Goal: Task Accomplishment & Management: Use online tool/utility

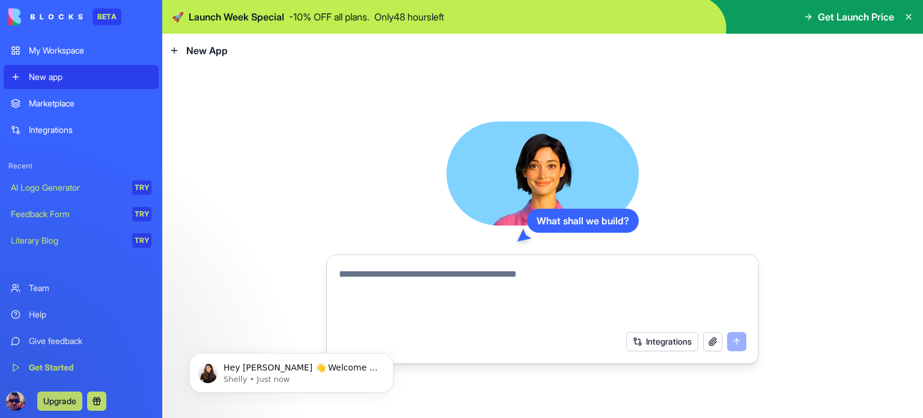
click at [404, 271] on textarea at bounding box center [542, 296] width 407 height 58
click at [56, 127] on div "Integrations" at bounding box center [90, 130] width 123 height 12
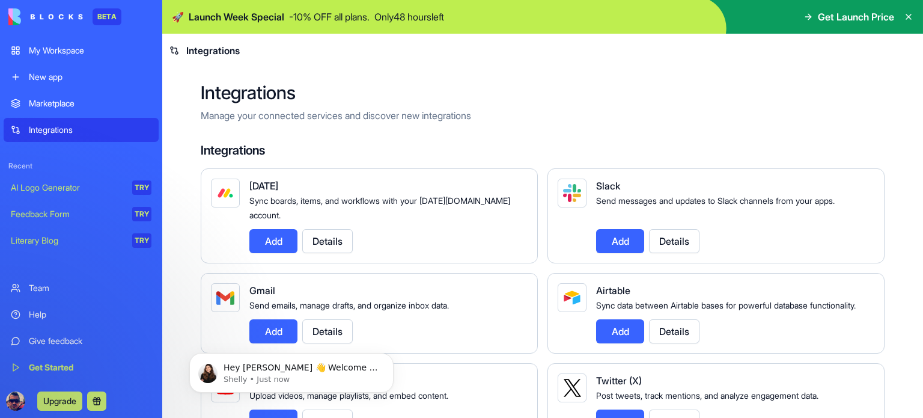
click at [63, 87] on link "New app" at bounding box center [81, 77] width 155 height 24
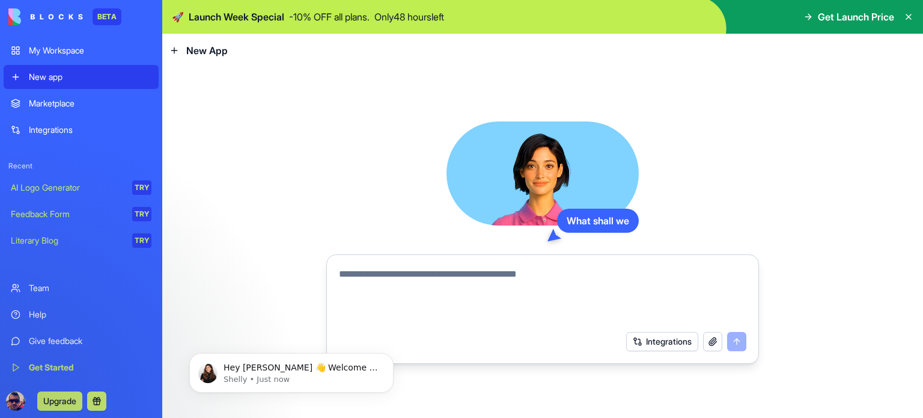
click at [398, 276] on textarea at bounding box center [542, 296] width 407 height 58
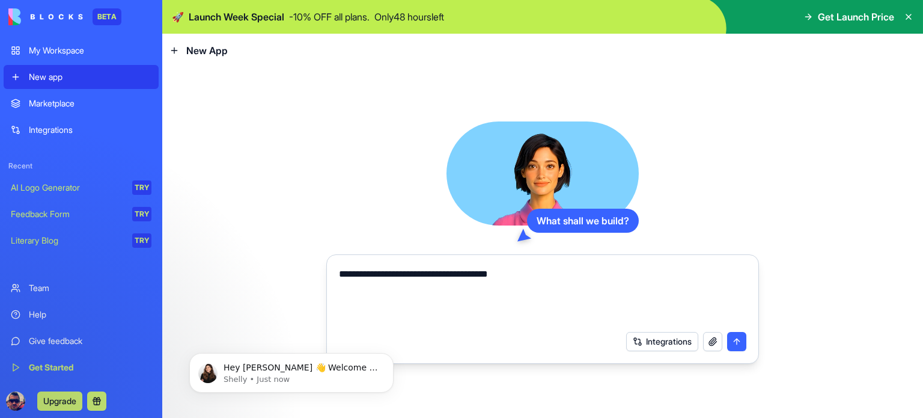
click at [514, 281] on textarea "**********" at bounding box center [542, 296] width 407 height 58
click at [499, 273] on textarea "**********" at bounding box center [542, 296] width 407 height 58
type textarea "**********"
click at [732, 340] on button "submit" at bounding box center [736, 341] width 19 height 19
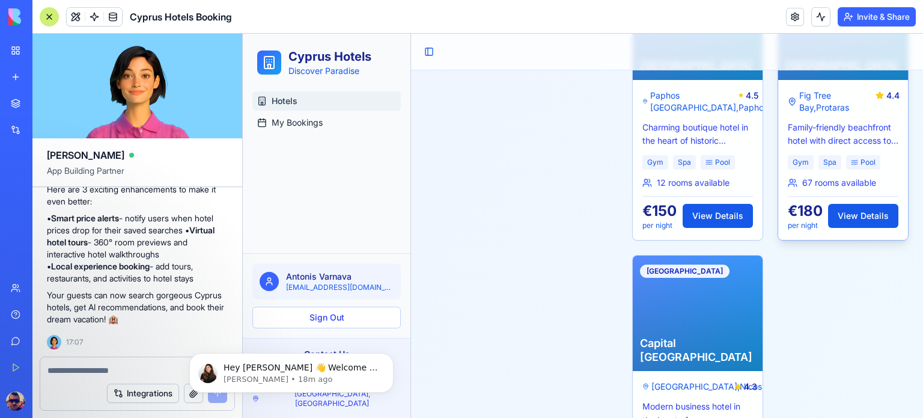
scroll to position [776, 0]
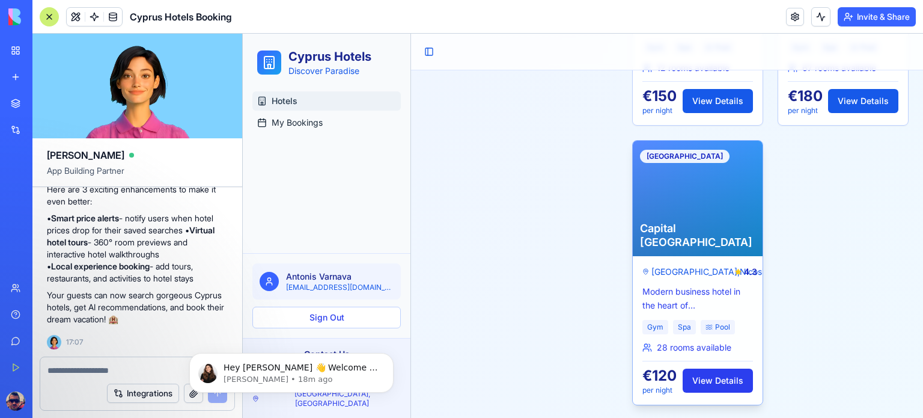
click at [705, 378] on link "View Details" at bounding box center [718, 380] width 70 height 24
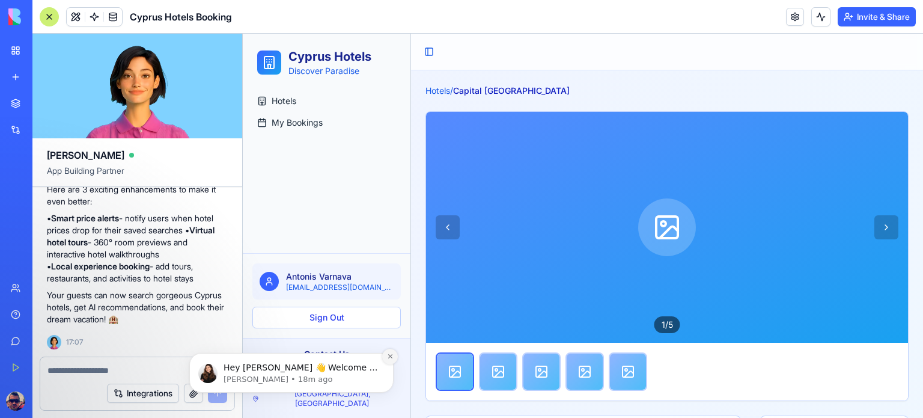
click at [391, 354] on icon "Dismiss notification" at bounding box center [390, 356] width 7 height 7
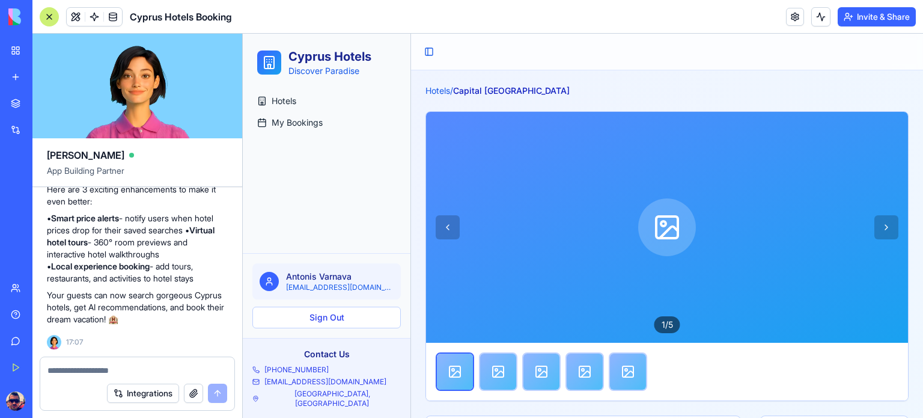
click at [99, 364] on textarea at bounding box center [137, 370] width 180 height 12
click at [151, 394] on button "Integrations" at bounding box center [143, 392] width 72 height 19
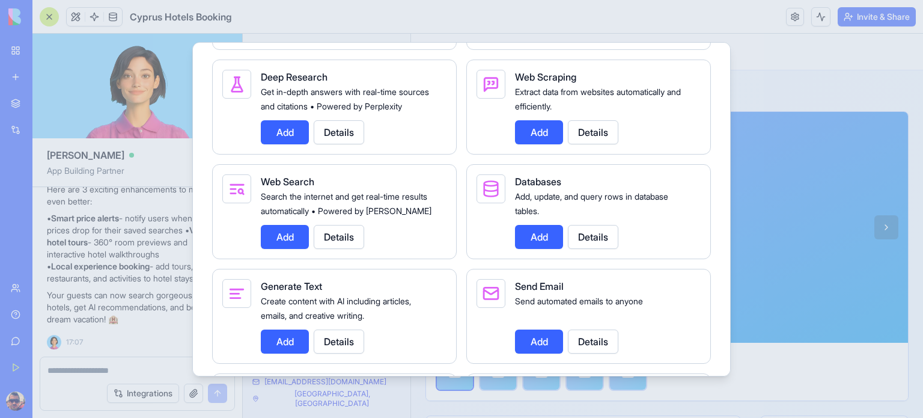
scroll to position [1615, 0]
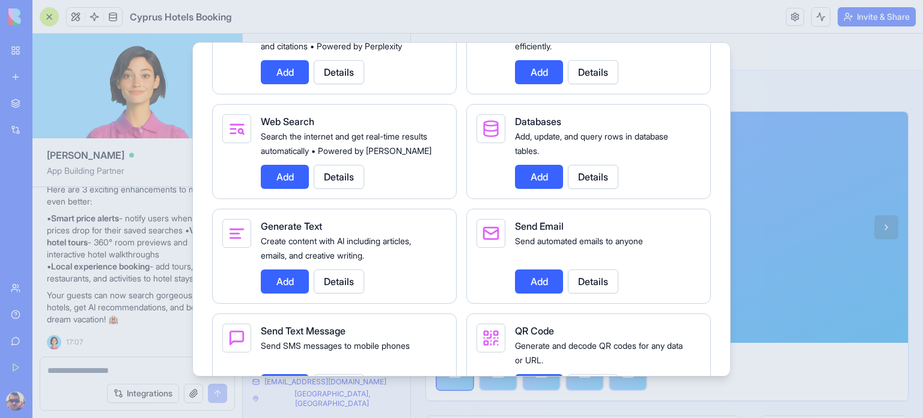
click at [548, 189] on button "Add" at bounding box center [539, 177] width 48 height 24
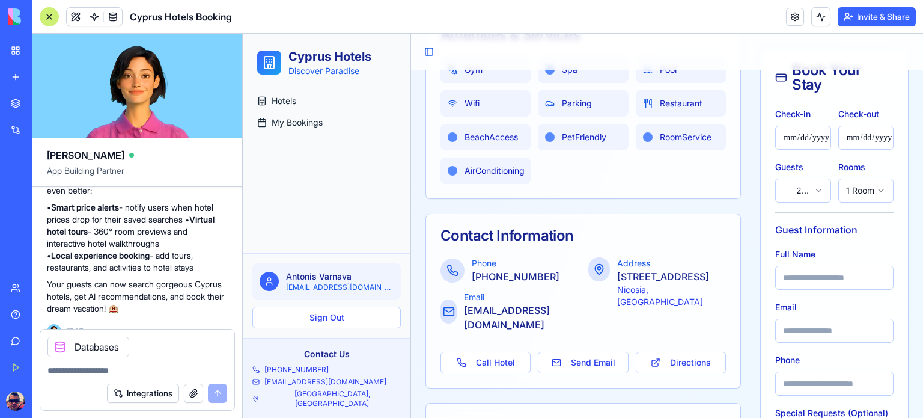
scroll to position [757, 0]
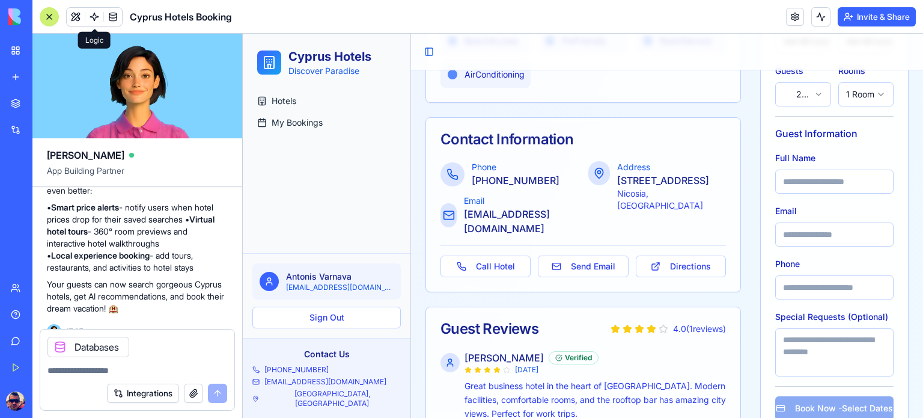
click at [96, 13] on span at bounding box center [95, 17] width 34 height 34
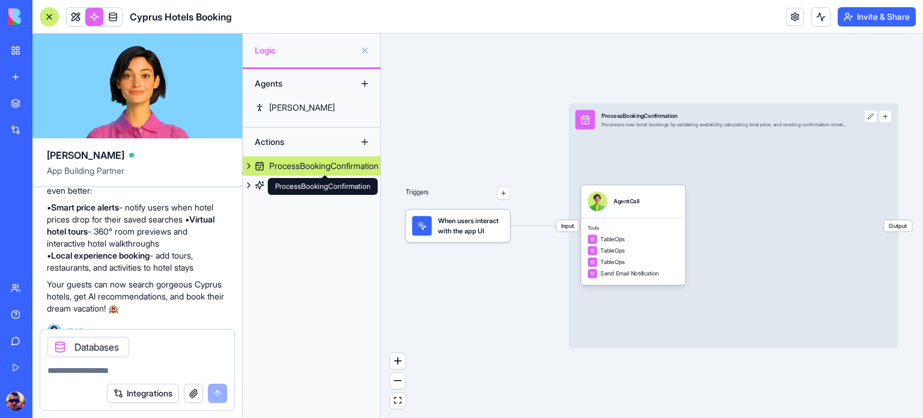
click at [306, 172] on link "ProcessBookingConfirmation" at bounding box center [312, 165] width 138 height 19
